Goal: Check status: Check status

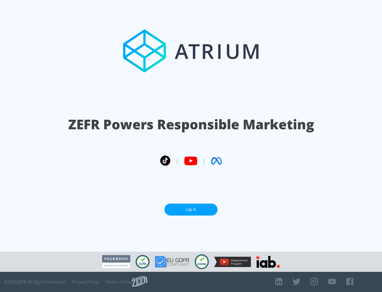
click at [191, 209] on link "Log In" at bounding box center [190, 209] width 53 height 12
